Goal: Navigation & Orientation: Understand site structure

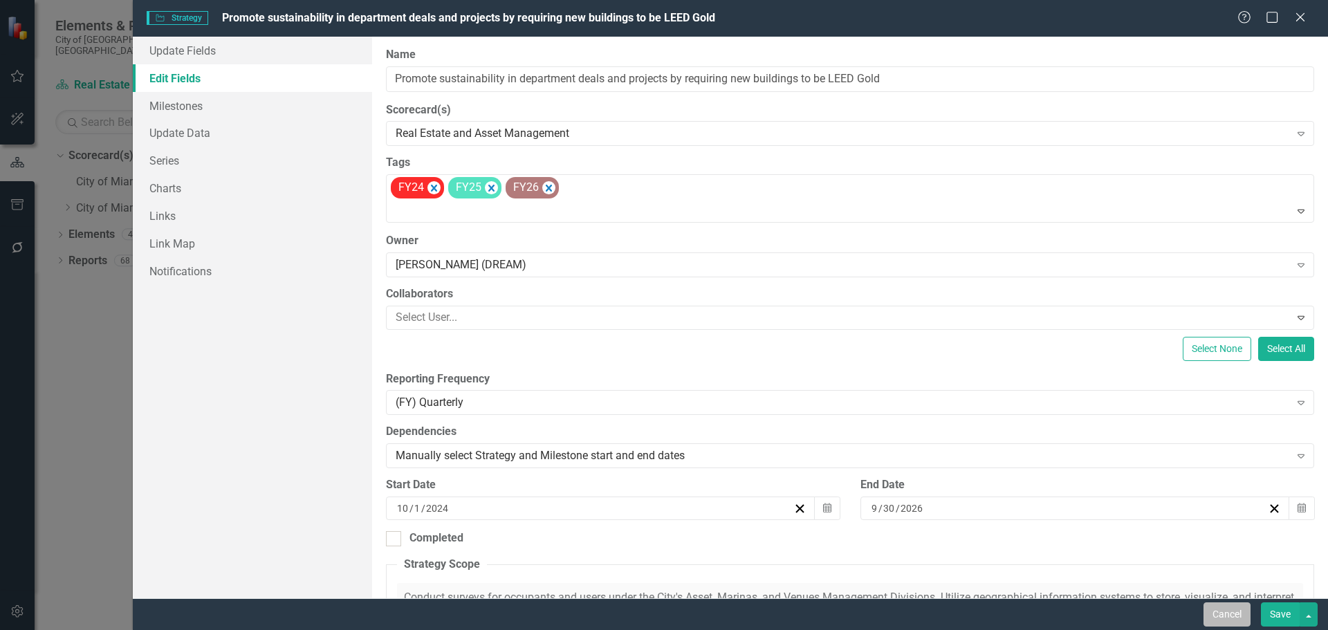
click at [1216, 621] on button "Cancel" at bounding box center [1226, 614] width 47 height 24
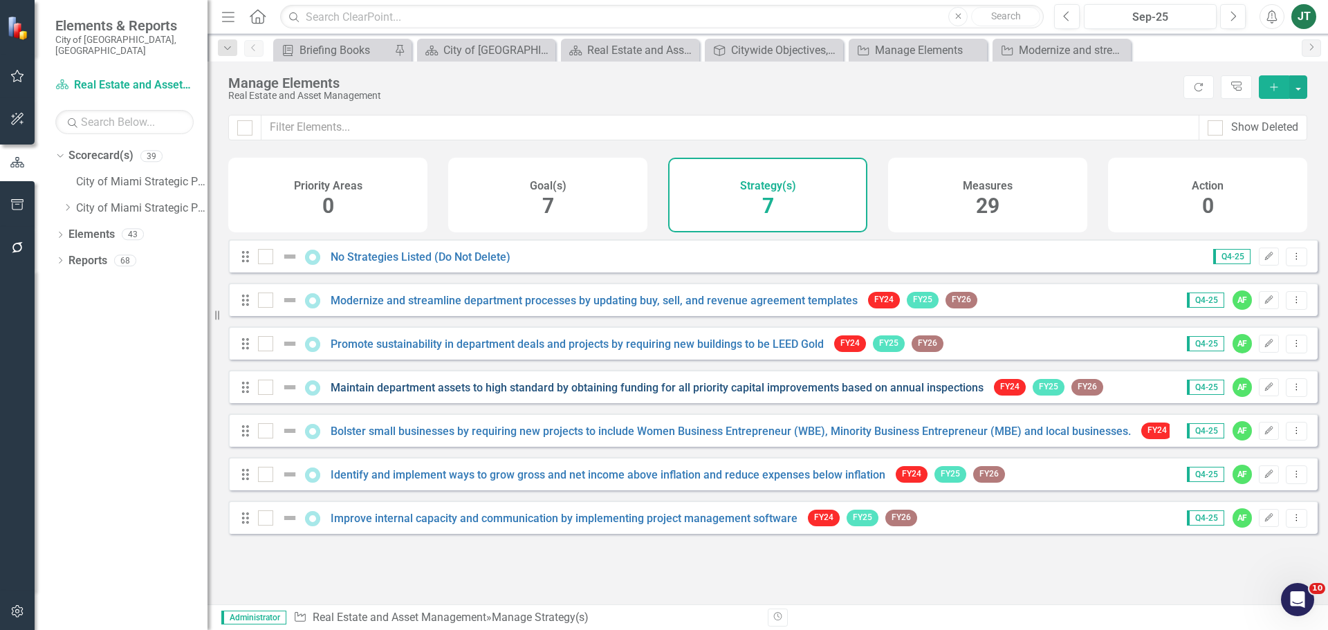
click at [436, 393] on link "Maintain department assets to high standard by obtaining funding for all priori…" at bounding box center [657, 387] width 653 height 13
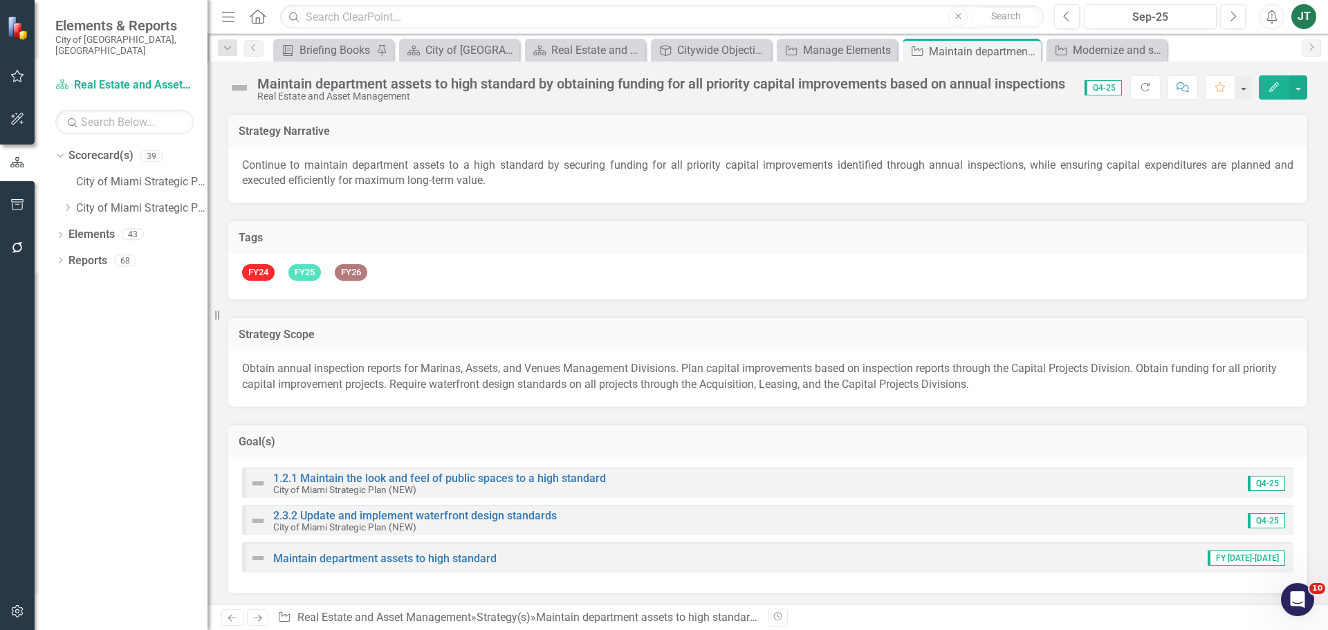
click at [1270, 84] on icon "Edit" at bounding box center [1273, 87] width 12 height 10
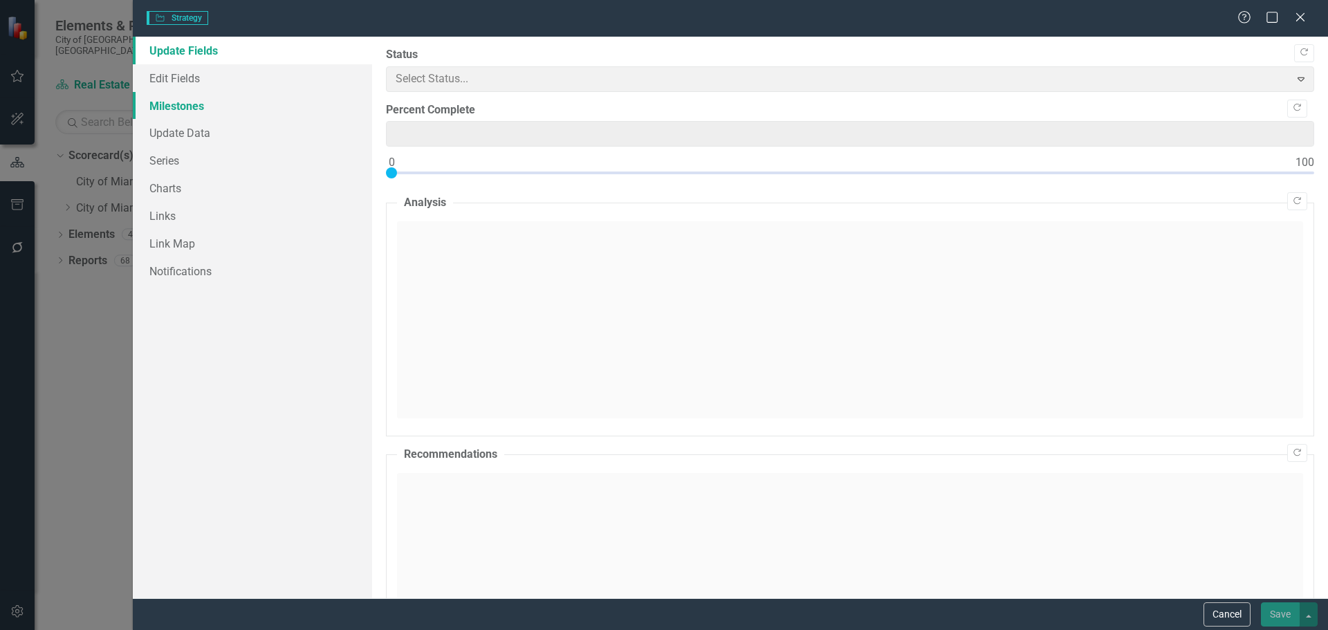
type input "0"
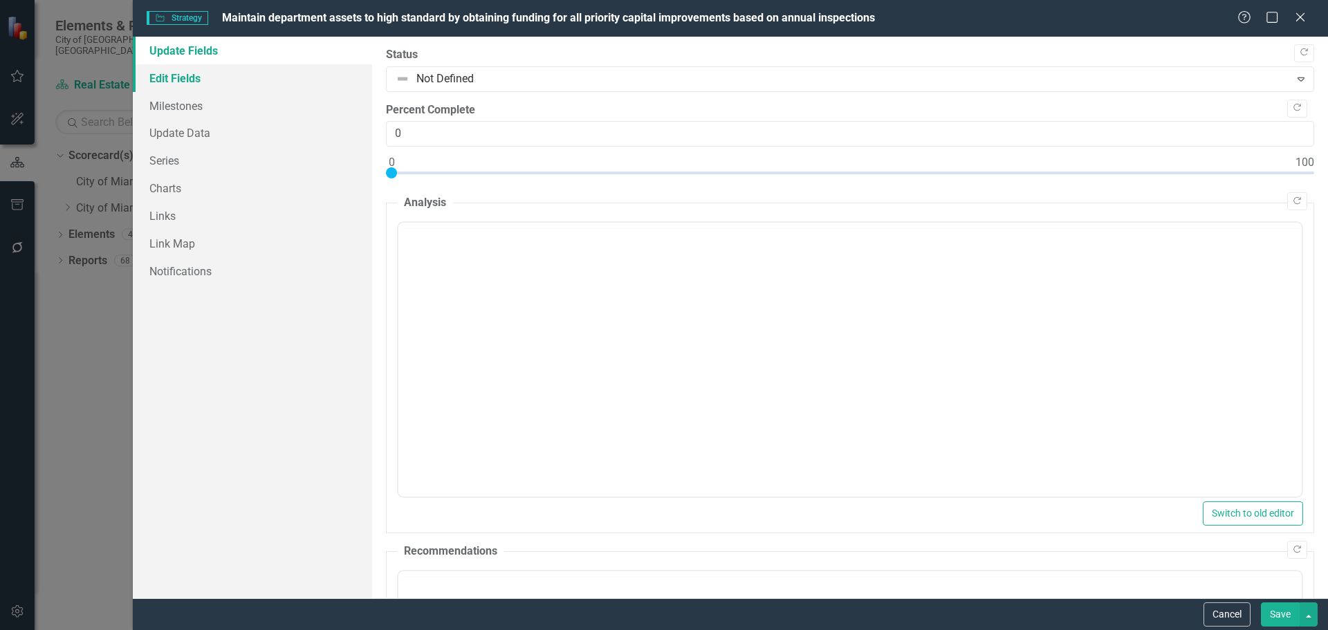
click at [205, 75] on link "Edit Fields" at bounding box center [252, 78] width 239 height 28
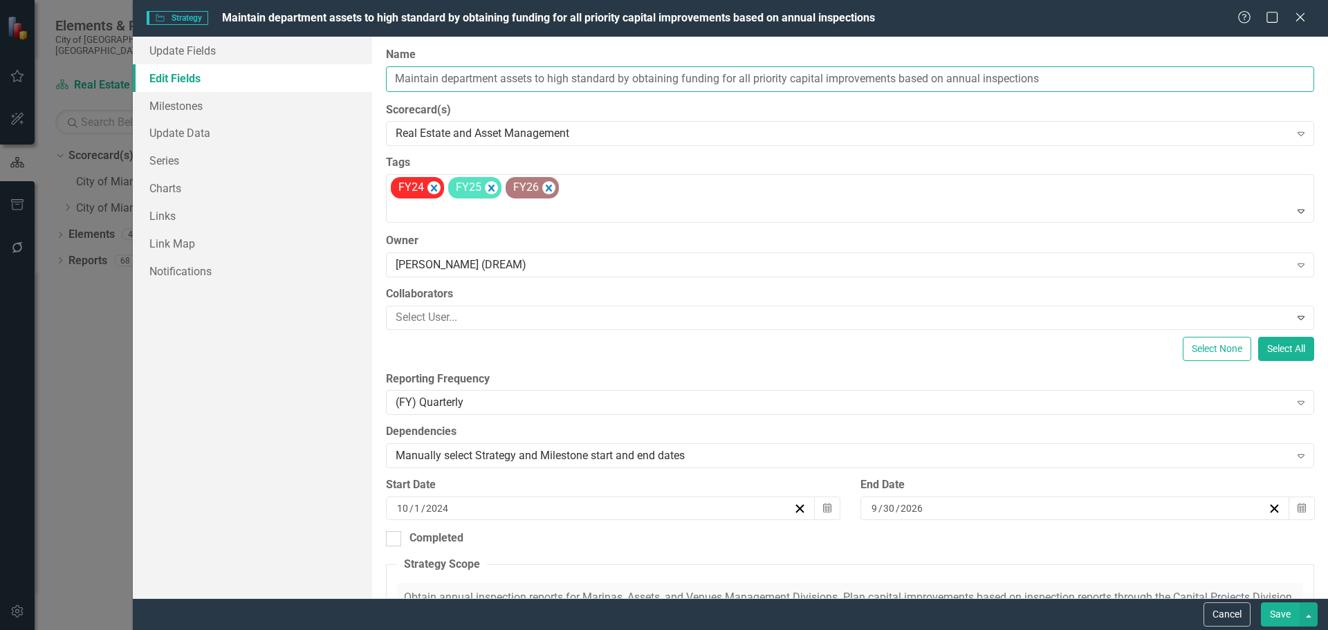
click at [597, 72] on input "Maintain department assets to high standard by obtaining funding for all priori…" at bounding box center [850, 79] width 928 height 26
drag, startPoint x: 717, startPoint y: 77, endPoint x: 366, endPoint y: 80, distance: 350.6
click at [360, 81] on div "Update Fields Edit Fields Milestones Update Data Series Charts Links Link Map N…" at bounding box center [730, 317] width 1195 height 561
click at [1226, 617] on button "Cancel" at bounding box center [1226, 614] width 47 height 24
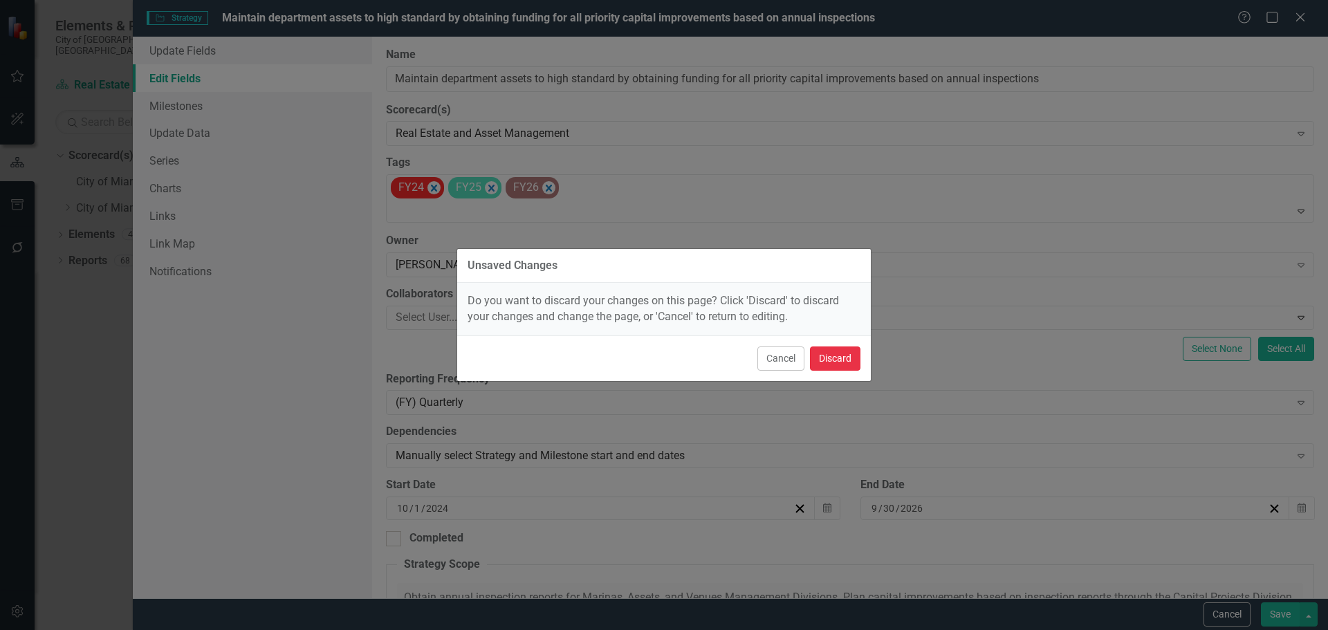
click at [839, 362] on button "Discard" at bounding box center [835, 358] width 50 height 24
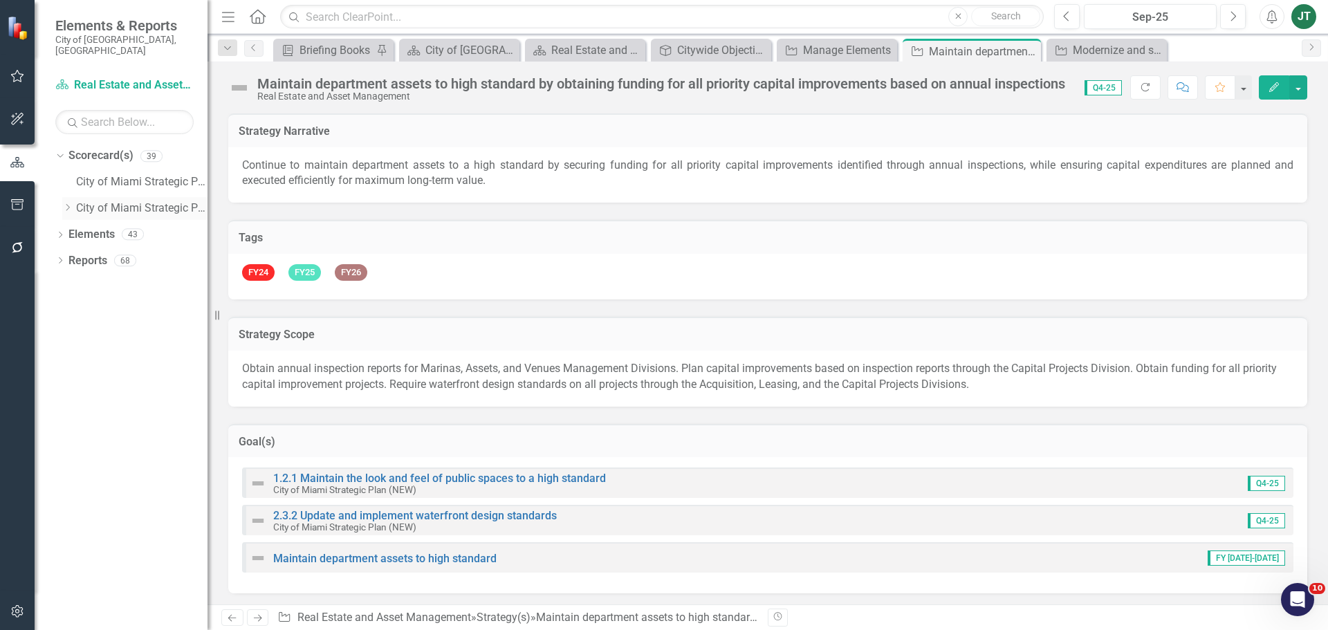
click at [68, 203] on icon "Dropdown" at bounding box center [67, 207] width 10 height 8
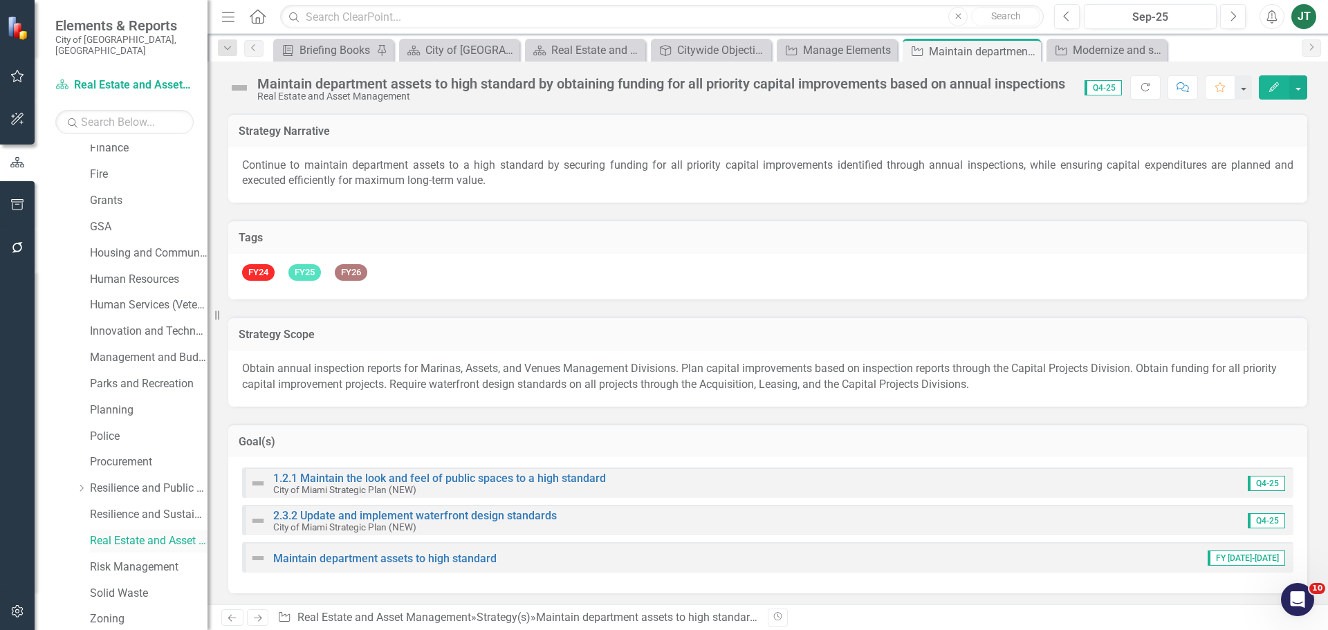
scroll to position [348, 0]
click at [146, 533] on link "Real Estate and Asset Management" at bounding box center [149, 540] width 118 height 16
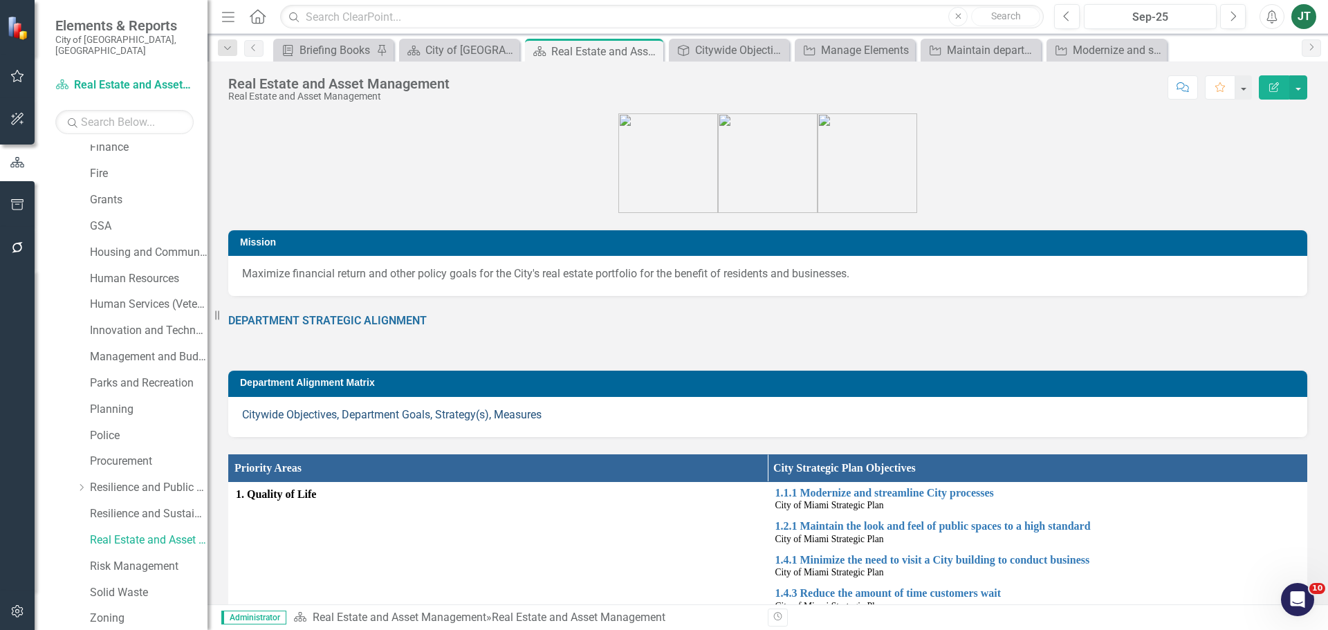
click at [315, 408] on link "Citywide Objectives, Department Goals, Strategy(s), Measures" at bounding box center [391, 414] width 299 height 13
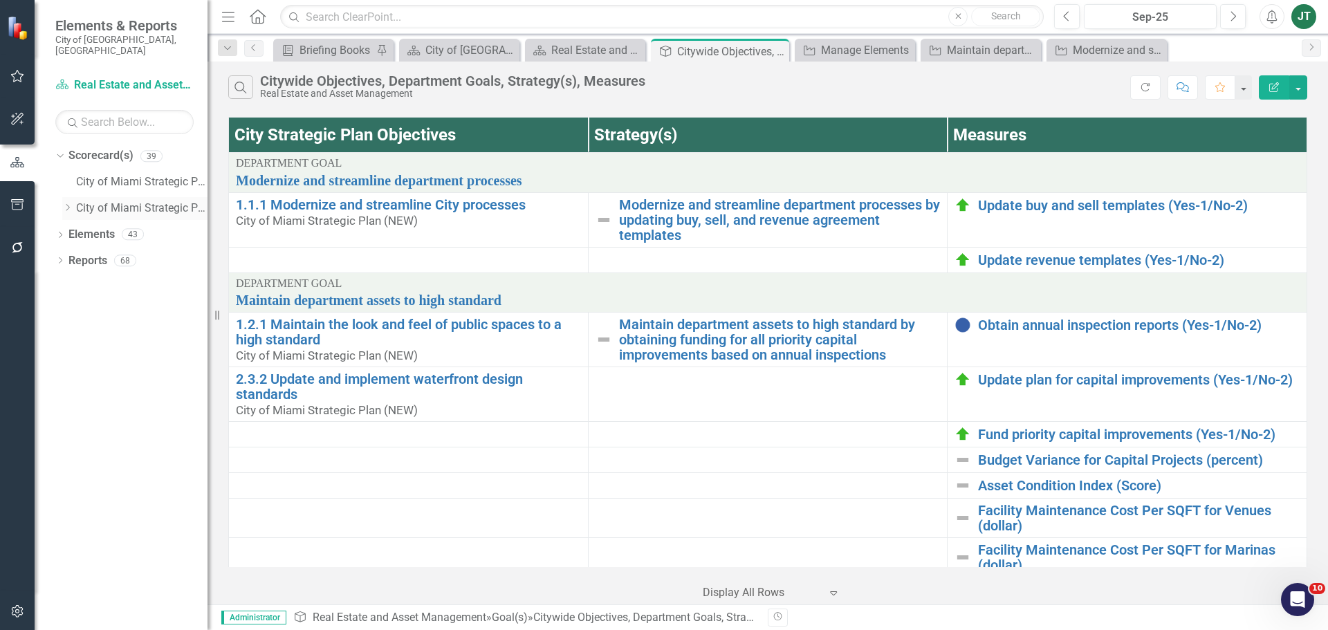
click at [67, 203] on icon "Dropdown" at bounding box center [67, 207] width 10 height 8
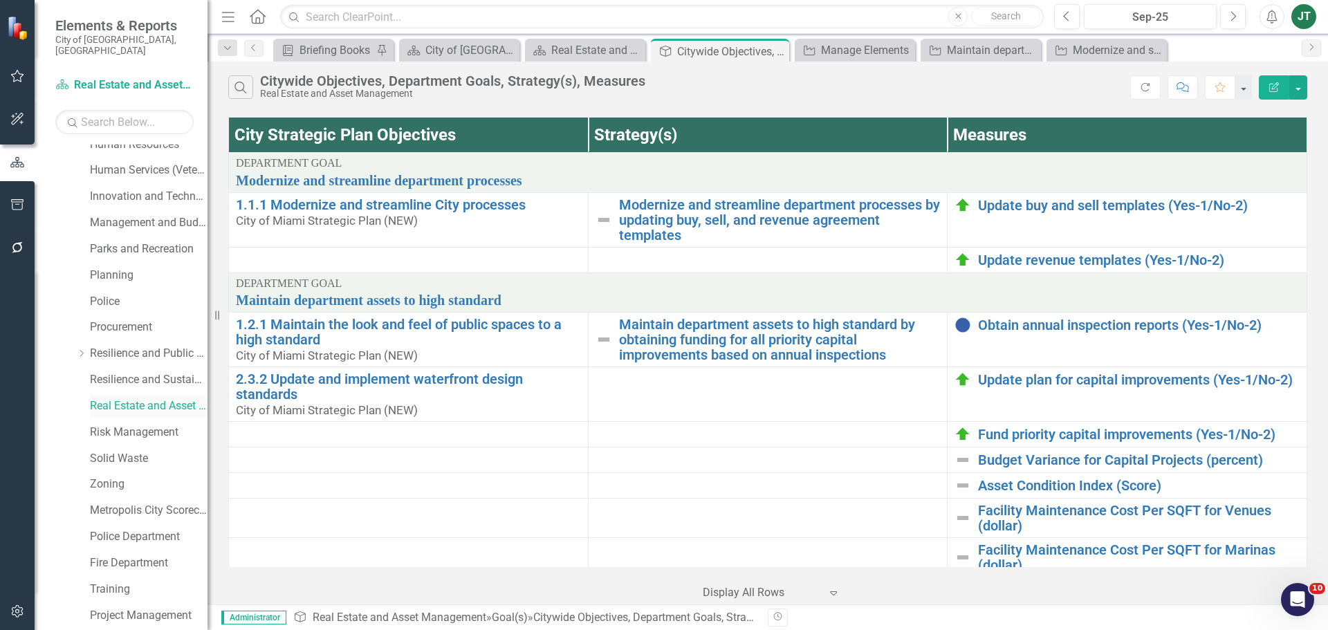
scroll to position [484, 0]
click at [118, 344] on link "Resilience and Public Works" at bounding box center [149, 352] width 118 height 16
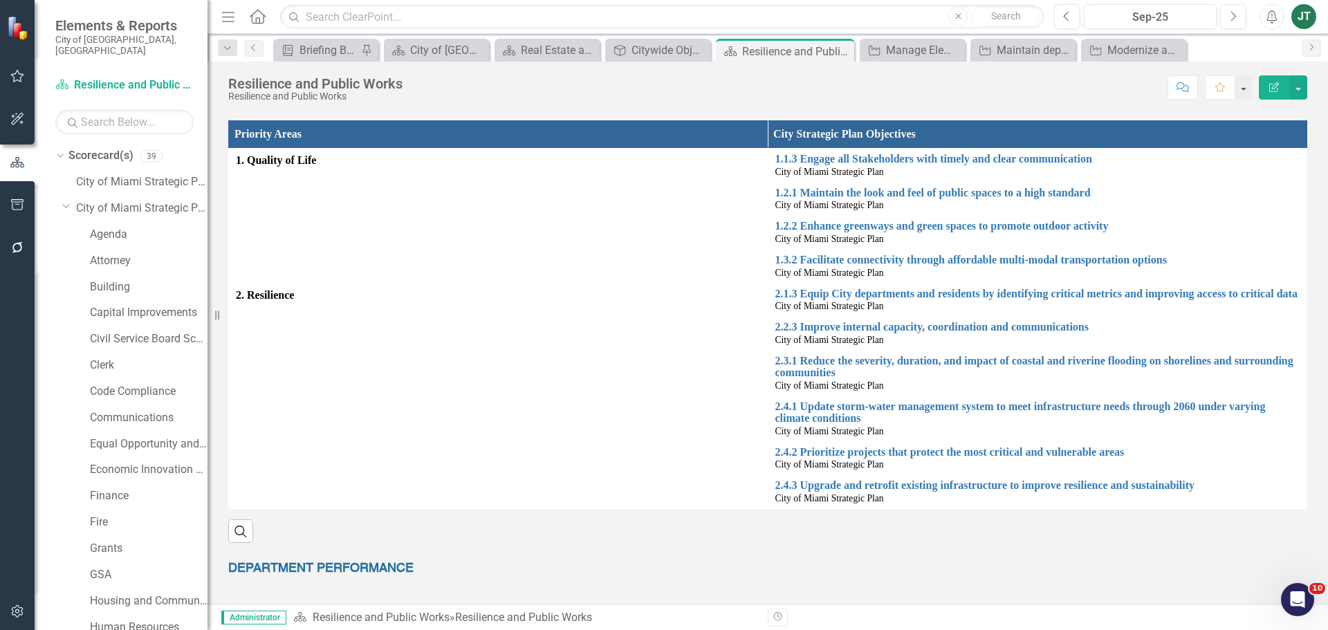
click at [64, 201] on icon "Dropdown" at bounding box center [66, 206] width 8 height 10
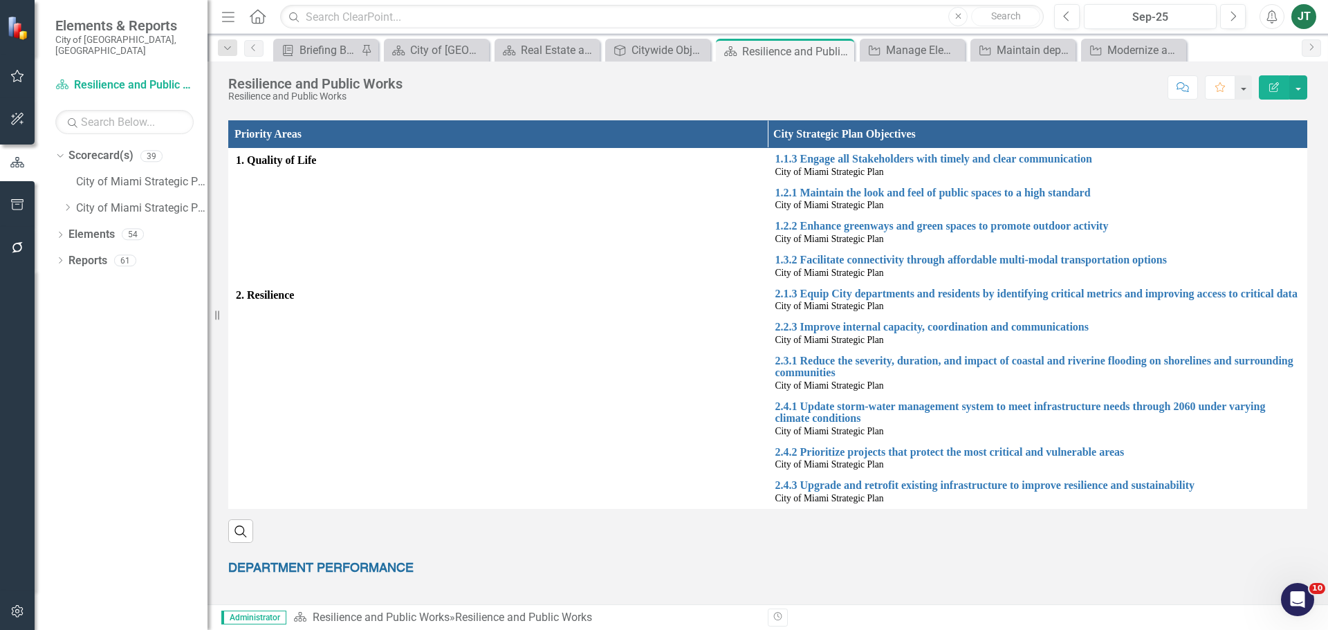
scroll to position [768, 0]
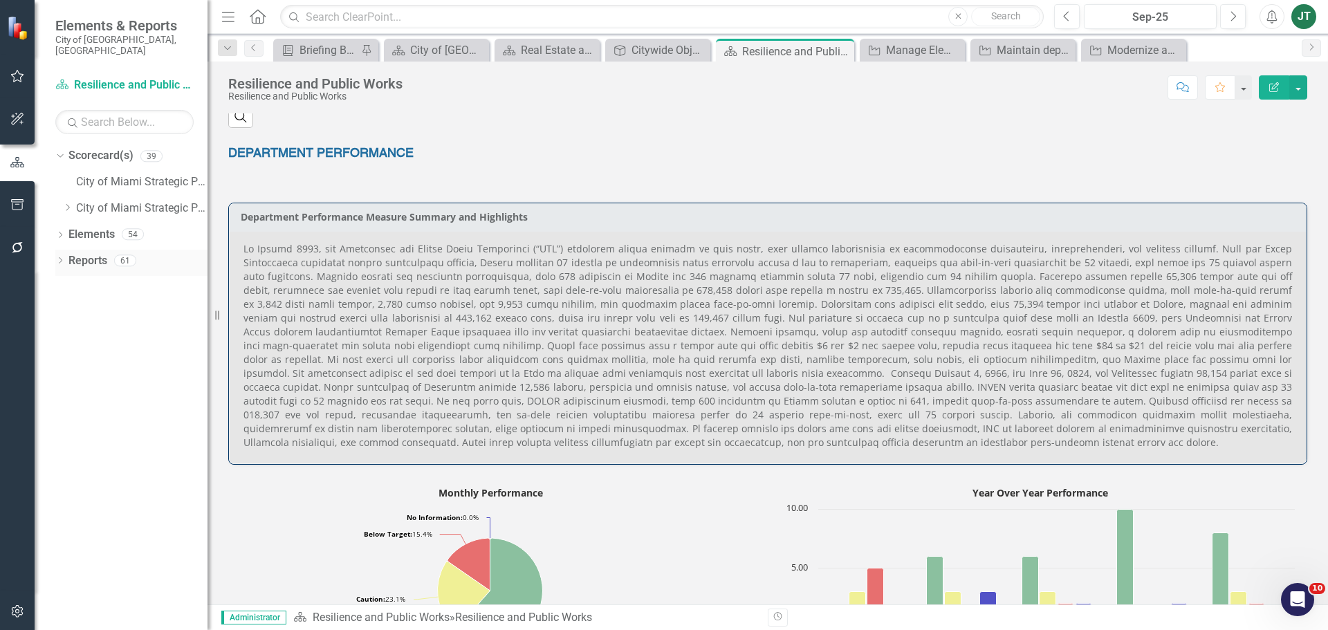
click at [60, 257] on div "Dropdown" at bounding box center [60, 263] width 10 height 12
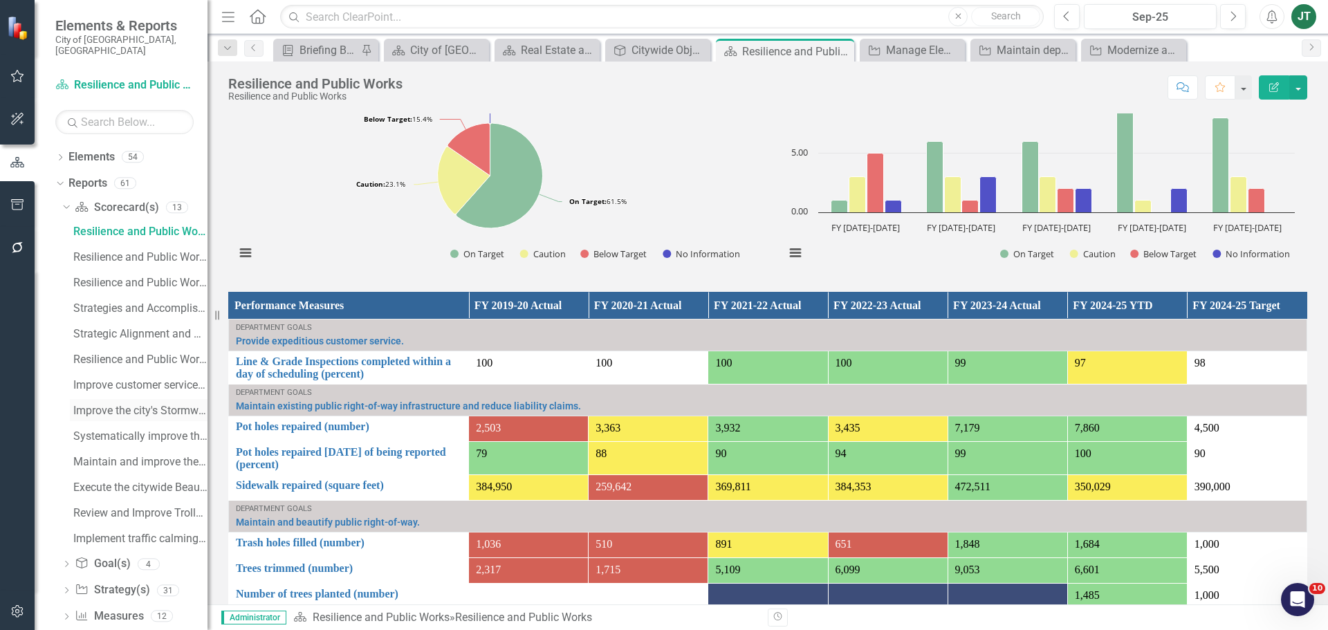
scroll to position [45, 0]
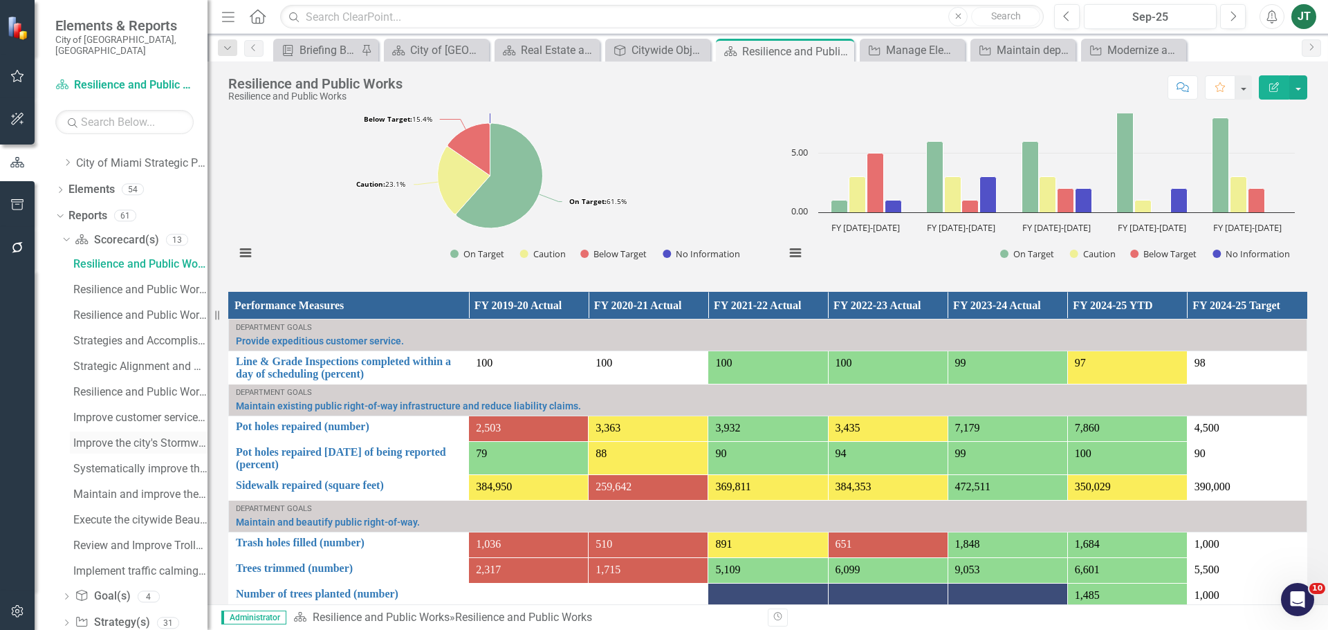
click at [111, 437] on div "Improve the city's Stormwater Management....(ii) Strategy / Milestone Evaluatio…" at bounding box center [140, 443] width 134 height 12
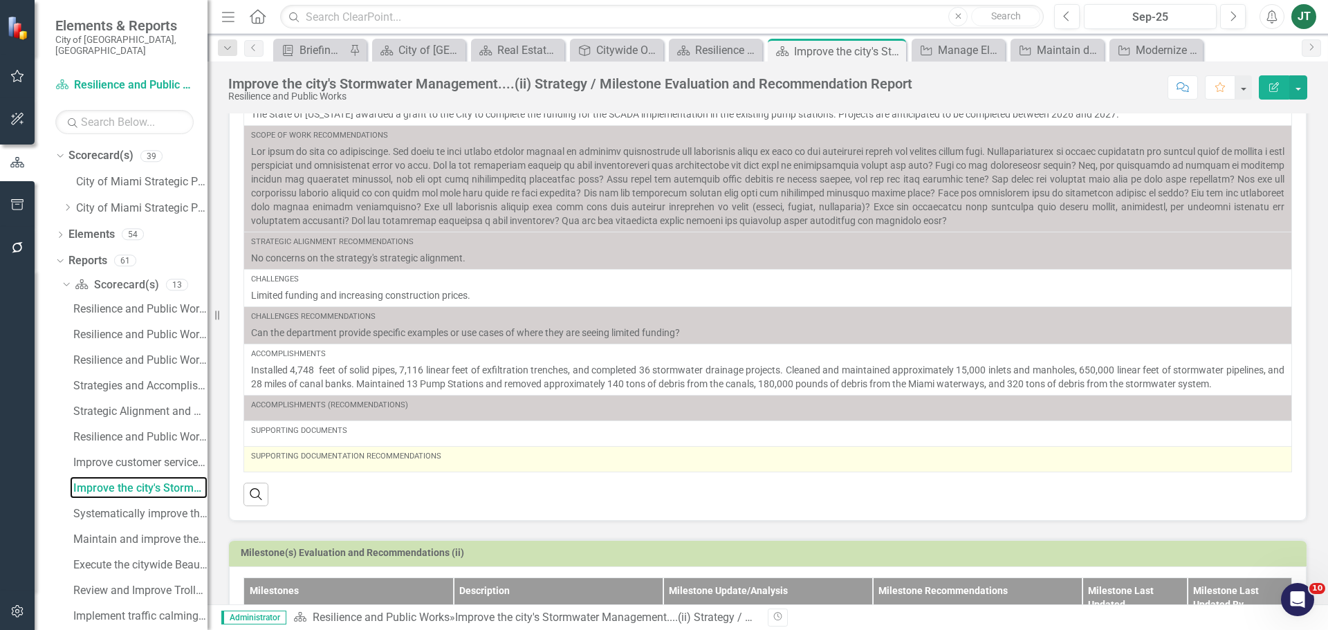
scroll to position [431, 0]
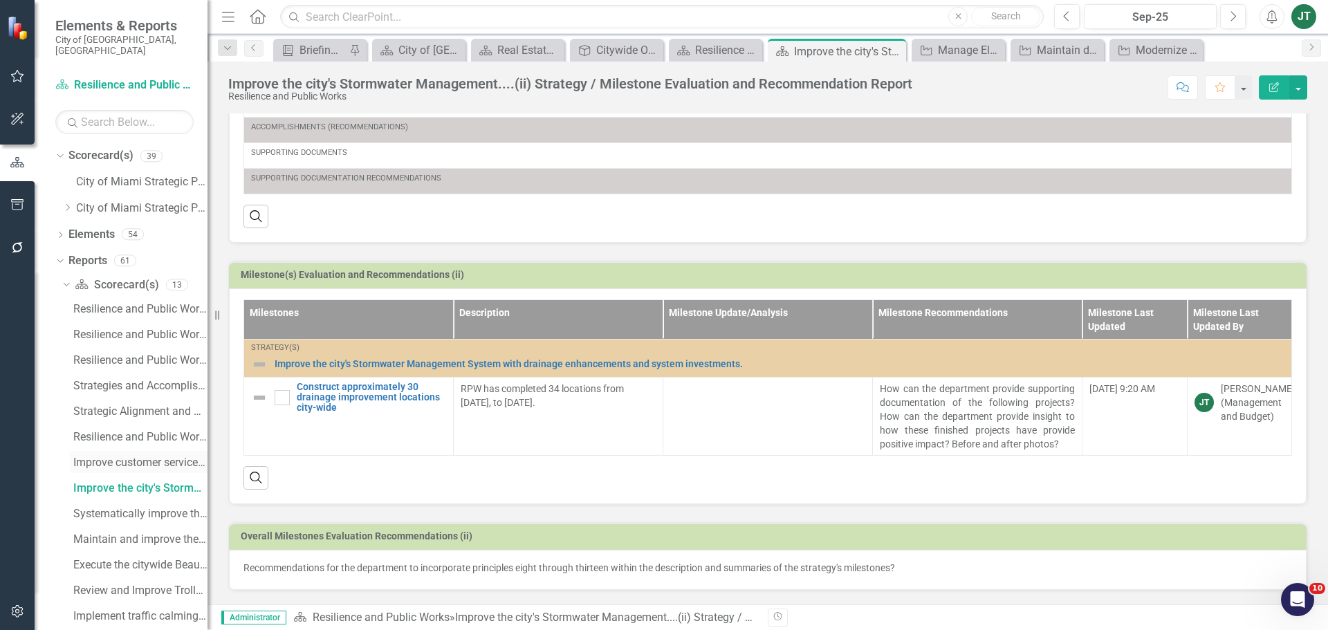
click at [117, 456] on div "Improve customer service capabilities......(i) Strategy / Milestone Evaluation …" at bounding box center [140, 462] width 134 height 12
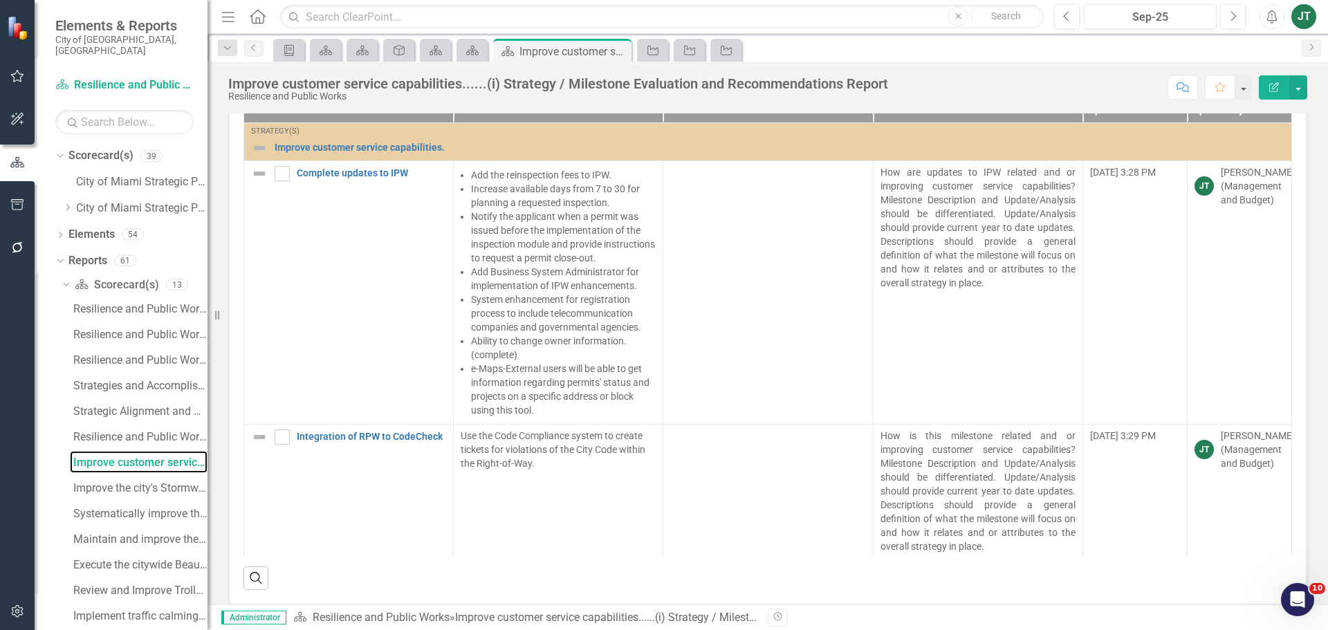
scroll to position [747, 0]
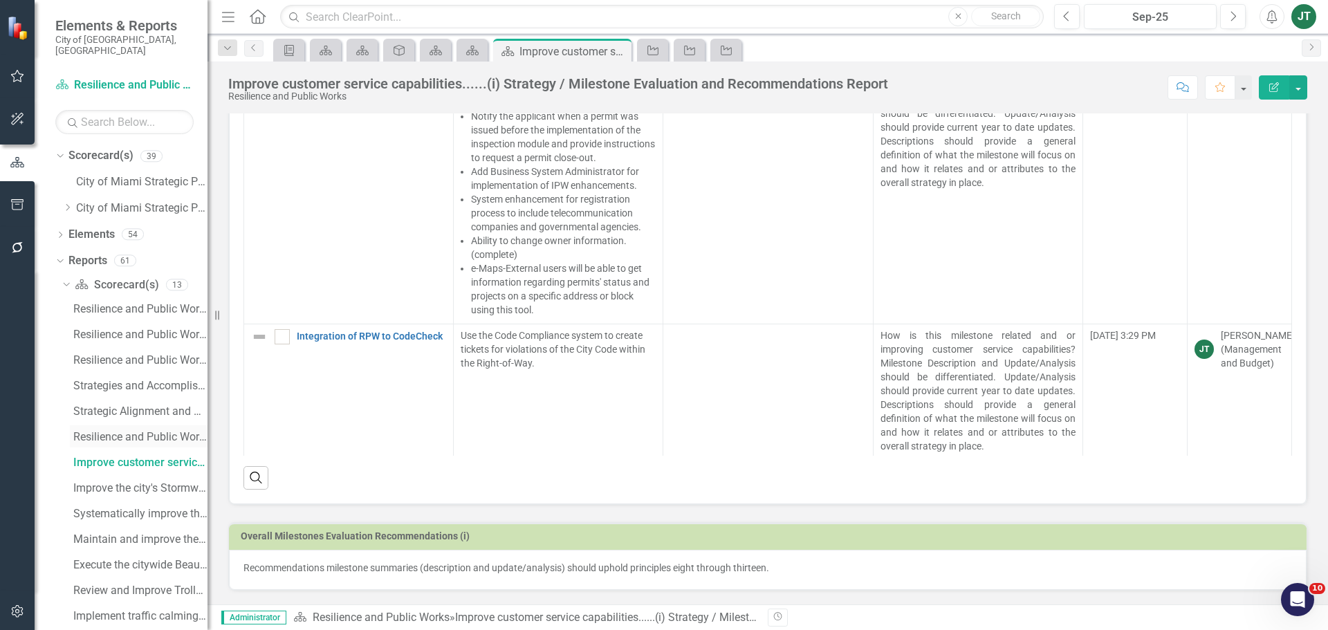
click at [104, 431] on div "Resilience and Public Works Scorecard Evaluation and Recommendations" at bounding box center [140, 437] width 134 height 12
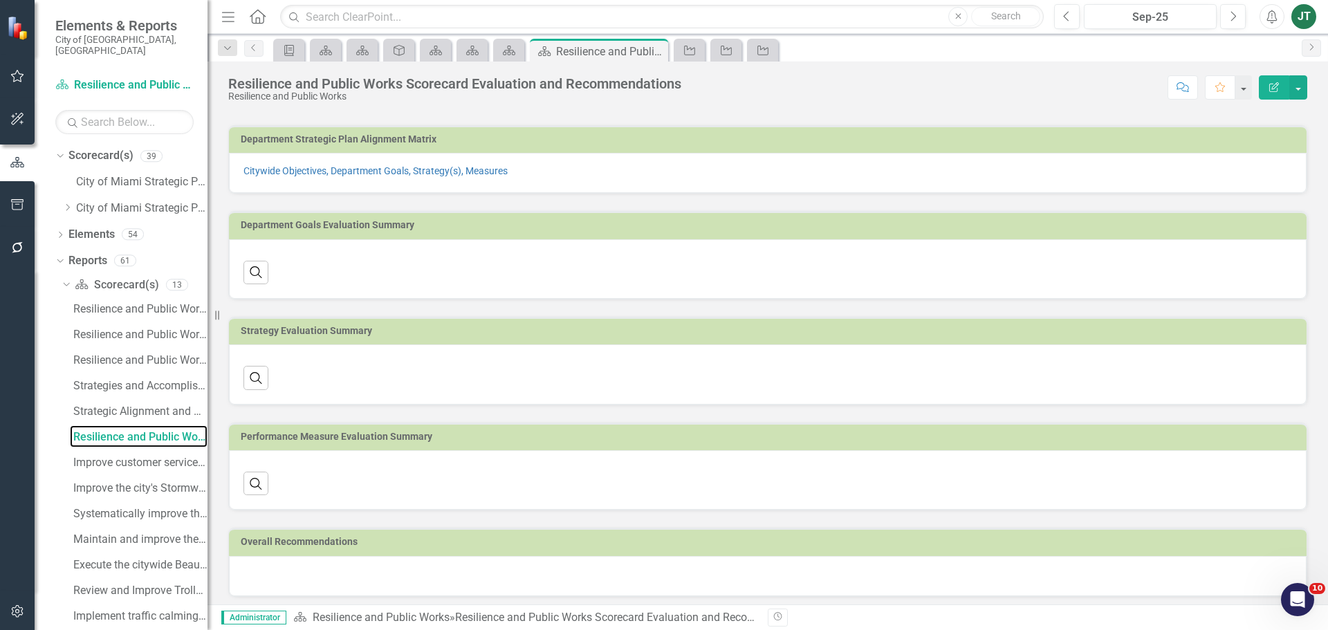
scroll to position [52, 0]
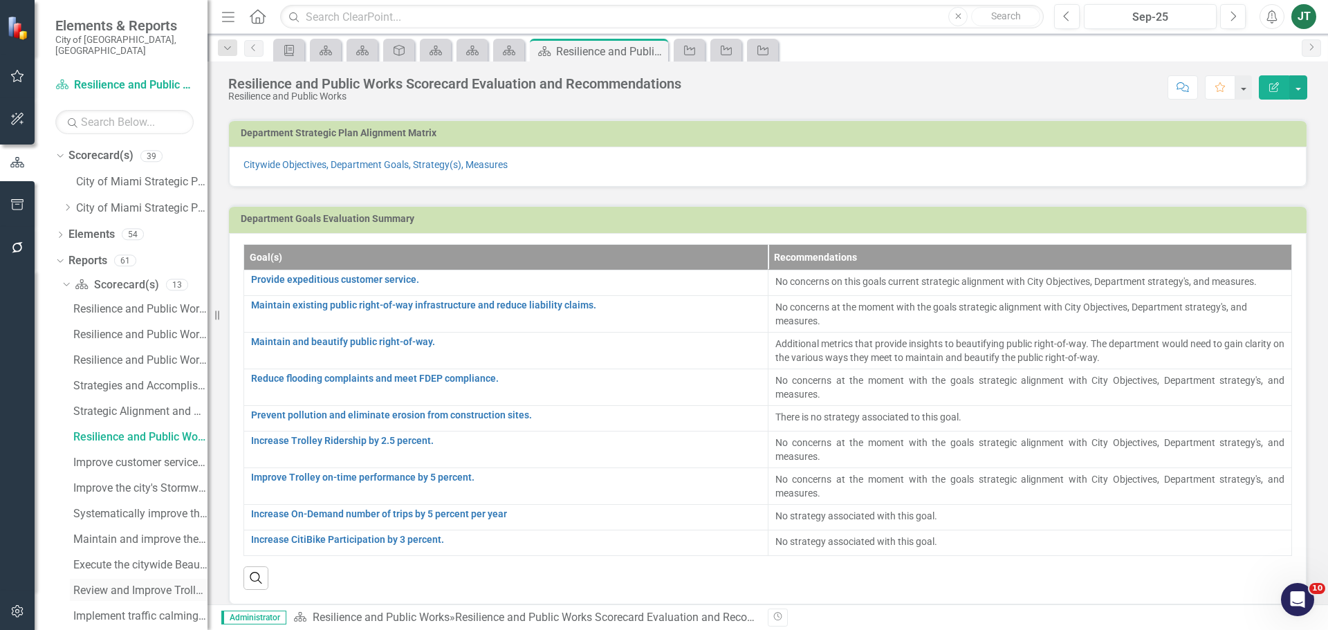
click at [115, 584] on div "Review and Improve Trolley Program.....(vi) Strategy / Milestone Evaluation and…" at bounding box center [140, 590] width 134 height 12
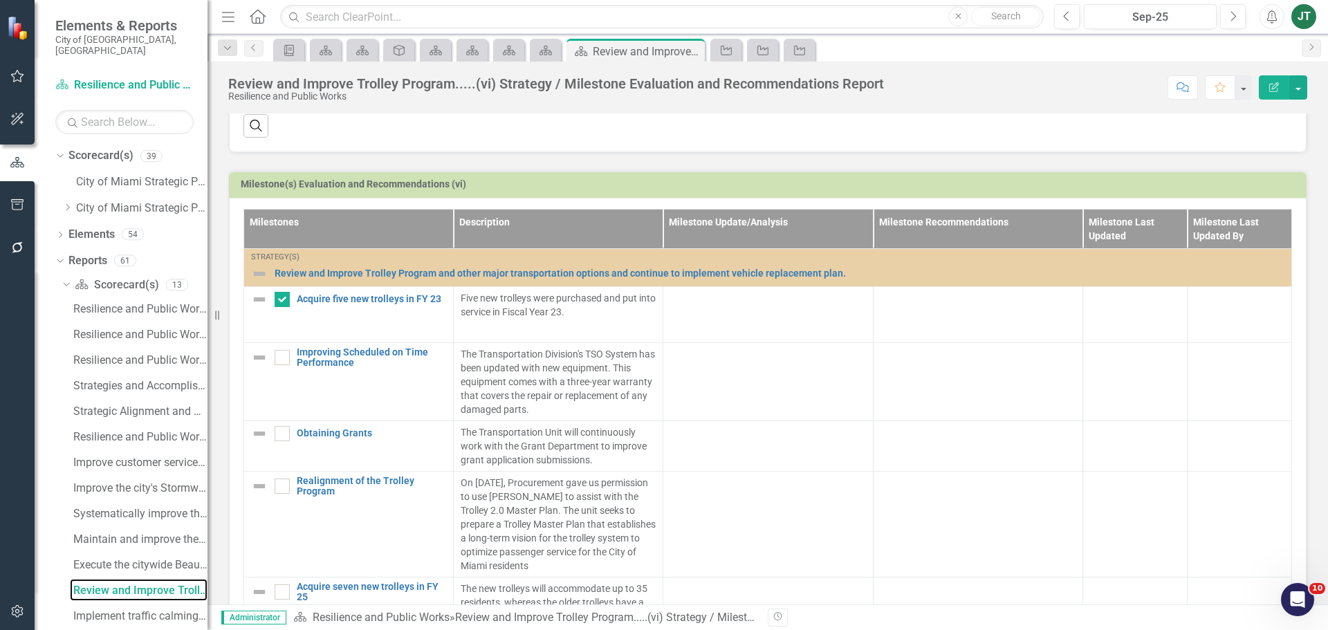
scroll to position [669, 0]
